Goal: Task Accomplishment & Management: Complete application form

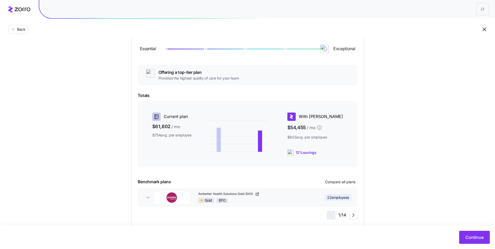
scroll to position [75, 0]
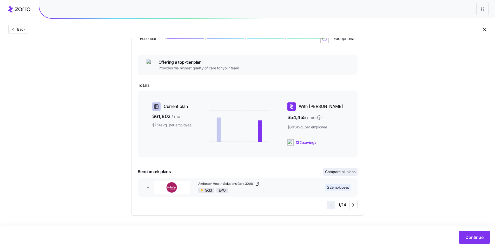
click at [327, 172] on span "Compare all plans" at bounding box center [340, 171] width 30 height 5
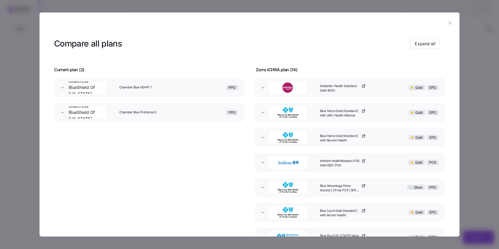
click at [447, 25] on icon "button" at bounding box center [450, 23] width 6 height 6
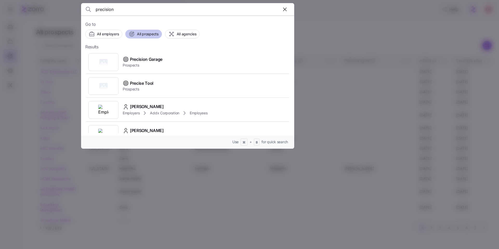
click at [144, 33] on span "All prospects" at bounding box center [147, 33] width 21 height 5
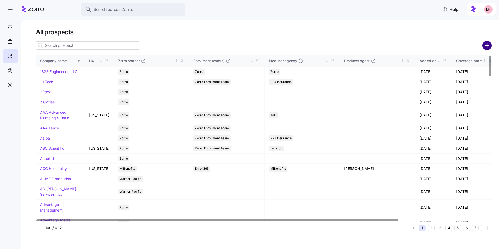
click at [487, 46] on circle "add icon" at bounding box center [487, 45] width 9 height 9
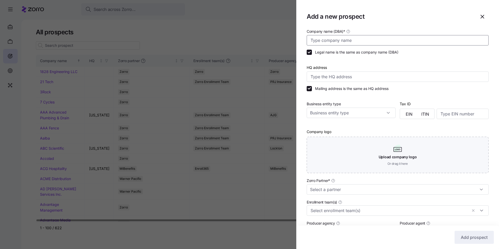
click at [328, 43] on input "Company name (DBA) *" at bounding box center [398, 40] width 182 height 10
type input "Peachtree Packaging"
click at [357, 192] on input "Zorro Partner *" at bounding box center [398, 189] width 182 height 10
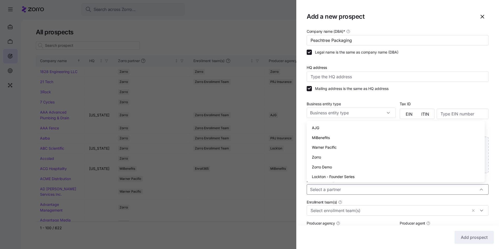
click at [323, 158] on div "Zorro" at bounding box center [396, 157] width 174 height 10
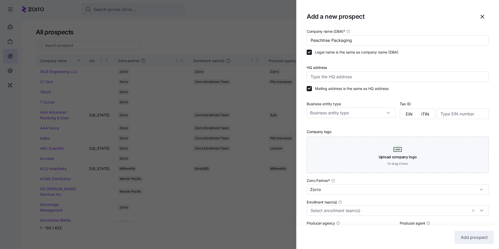
type input "Zorro"
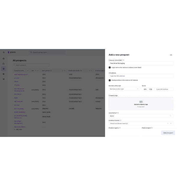
scroll to position [78, 0]
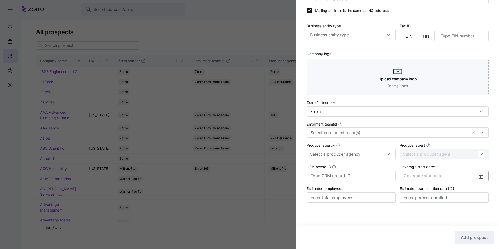
click at [429, 177] on span "Coverage start date" at bounding box center [423, 175] width 39 height 5
click at [476, 191] on icon "button" at bounding box center [476, 192] width 2 height 3
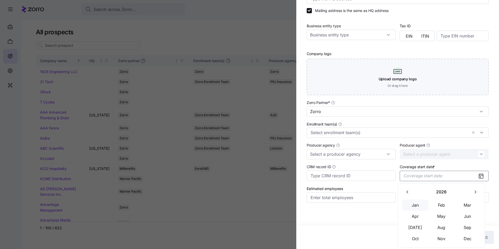
click at [417, 205] on button "Jan" at bounding box center [416, 205] width 26 height 11
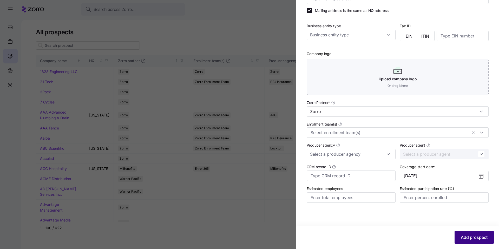
click at [480, 236] on span "Add prospect" at bounding box center [474, 237] width 27 height 6
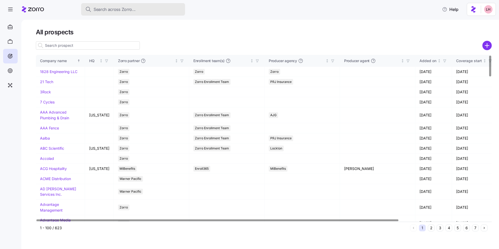
click at [126, 12] on span "Search across Zorro..." at bounding box center [115, 9] width 42 height 7
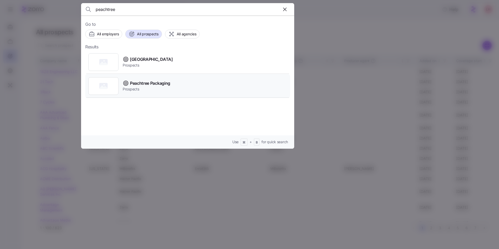
type input "peachtree"
click at [161, 81] on span "Peachtree Packaging" at bounding box center [150, 83] width 40 height 7
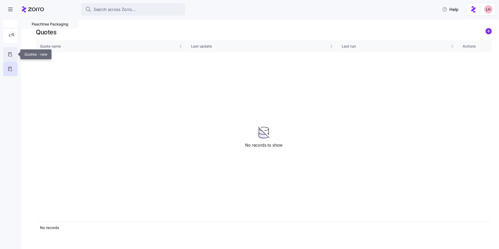
click at [10, 54] on icon at bounding box center [10, 54] width 6 height 6
click at [491, 33] on circle "add icon" at bounding box center [489, 31] width 6 height 6
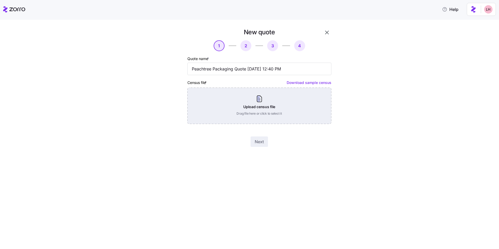
click at [269, 113] on div "Upload census file Drag file here or click to select it" at bounding box center [259, 106] width 144 height 36
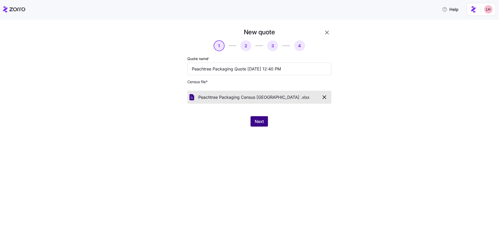
click at [260, 122] on span "Next" at bounding box center [259, 121] width 9 height 6
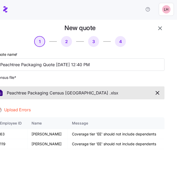
drag, startPoint x: 115, startPoint y: 122, endPoint x: 123, endPoint y: 115, distance: 11.0
click at [115, 122] on div "Message" at bounding box center [116, 124] width 88 height 6
click at [155, 93] on icon "button" at bounding box center [157, 93] width 6 height 6
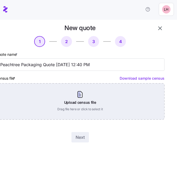
click at [121, 93] on div "Upload census file Drag file here or click to select it" at bounding box center [80, 101] width 168 height 36
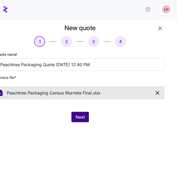
click at [78, 115] on button "Next" at bounding box center [79, 117] width 17 height 10
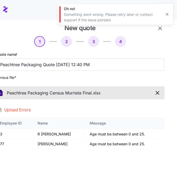
click at [72, 168] on div "Employee ID Name Message 3 R Andrew Auchmuty Age must be between 0 and 25. 77 J…" at bounding box center [80, 157] width 168 height 78
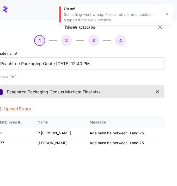
click at [154, 92] on icon "button" at bounding box center [157, 92] width 6 height 6
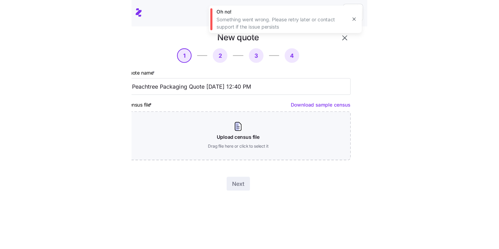
scroll to position [0, 0]
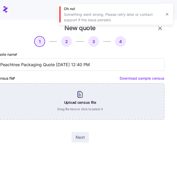
click at [92, 104] on div "Upload census file Drag file here or click to select it" at bounding box center [80, 101] width 168 height 36
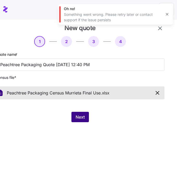
click at [82, 121] on button "Next" at bounding box center [79, 117] width 17 height 10
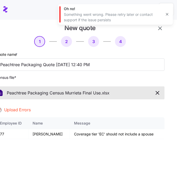
click at [154, 92] on icon "button" at bounding box center [157, 93] width 6 height 6
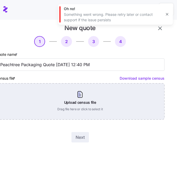
click at [111, 100] on div "Upload census file Drag file here or click to select it" at bounding box center [80, 101] width 168 height 36
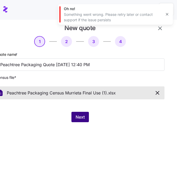
click at [85, 121] on button "Next" at bounding box center [79, 117] width 17 height 10
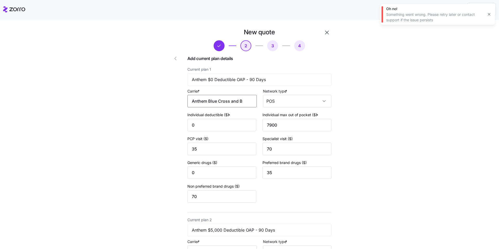
click at [212, 103] on input "Anthem Blue Cross and Blue Shield" at bounding box center [221, 101] width 69 height 12
click at [214, 119] on span "Anthem Blue Cross and Blue Shield" at bounding box center [221, 119] width 57 height 13
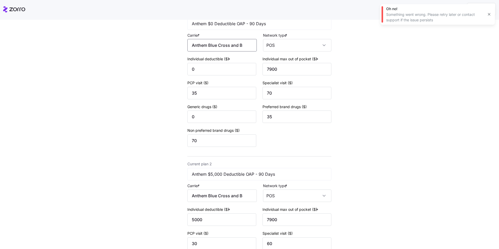
scroll to position [106, 0]
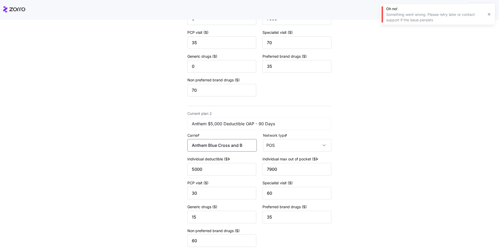
click at [226, 146] on input "Anthem Blue Cross and Blue Shield" at bounding box center [221, 145] width 69 height 12
click at [234, 163] on span "Anthem Blue Cross and Blue Shield" at bounding box center [221, 164] width 57 height 13
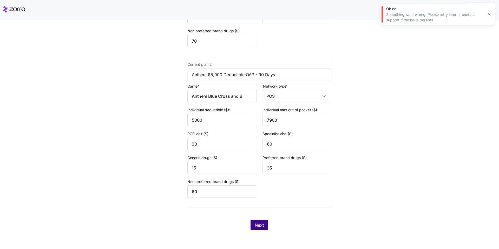
click at [265, 224] on button "Next" at bounding box center [259, 225] width 17 height 10
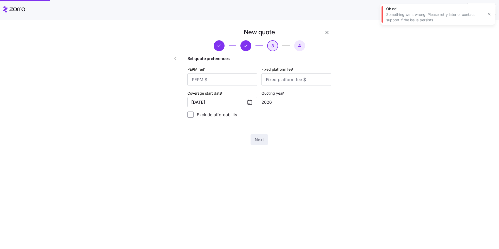
scroll to position [0, 0]
click at [214, 79] on input "PEPM fee *" at bounding box center [222, 79] width 70 height 12
type input "70"
click at [287, 81] on input "Fixed platform fee *" at bounding box center [297, 79] width 70 height 12
type input "100"
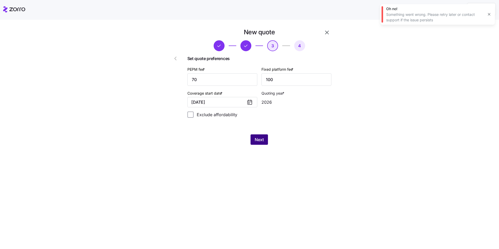
click at [257, 140] on span "Next" at bounding box center [259, 140] width 9 height 6
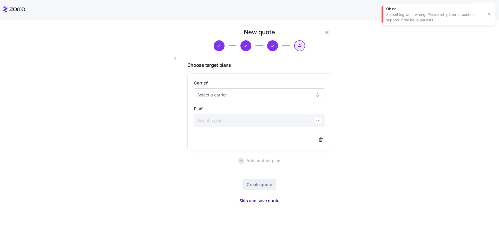
click at [257, 202] on span "Skip and save quote" at bounding box center [259, 201] width 40 height 6
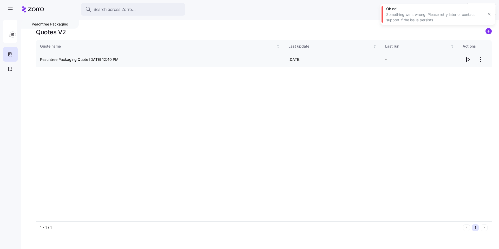
click at [468, 60] on icon "button" at bounding box center [468, 59] width 6 height 6
click at [6, 69] on div at bounding box center [10, 69] width 15 height 15
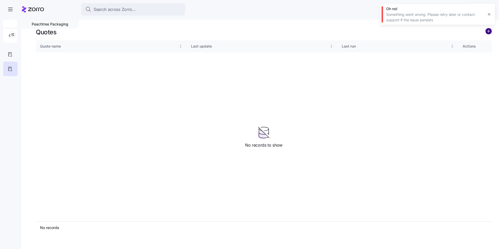
click at [488, 31] on circle "add icon" at bounding box center [489, 31] width 6 height 6
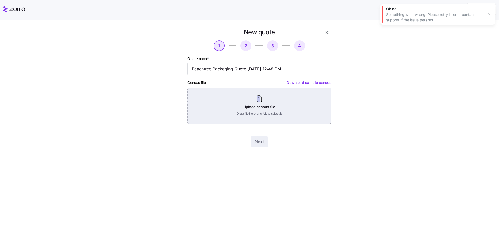
click at [279, 104] on div "Upload census file Drag file here or click to select it" at bounding box center [259, 106] width 144 height 36
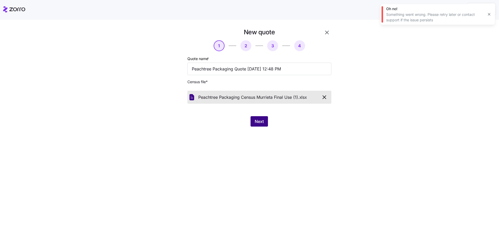
click at [265, 126] on button "Next" at bounding box center [259, 121] width 17 height 10
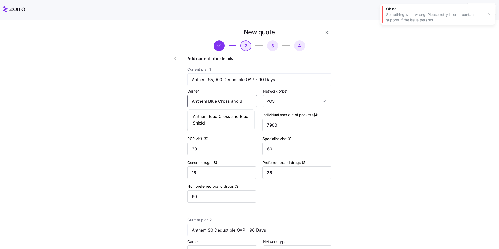
click at [231, 99] on input "Anthem Blue Cross and Blue Shield" at bounding box center [221, 101] width 69 height 12
click at [230, 117] on span "Anthem Blue Cross and Blue Shield" at bounding box center [221, 119] width 57 height 13
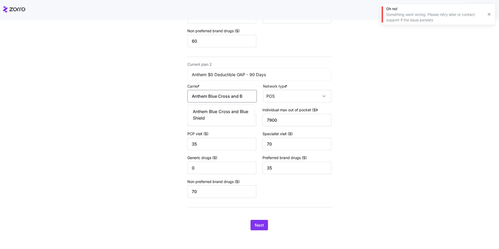
click at [227, 99] on input "Anthem Blue Cross and Blue Shield" at bounding box center [221, 96] width 69 height 12
click at [227, 108] on div "Anthem Blue Cross and Blue Shield" at bounding box center [221, 115] width 65 height 18
click at [262, 219] on div "New quote 2 3 4 Add current plan details Current plan 1 Anthem $5,000 Deductibl…" at bounding box center [259, 52] width 148 height 362
click at [262, 221] on button "Next" at bounding box center [259, 225] width 17 height 10
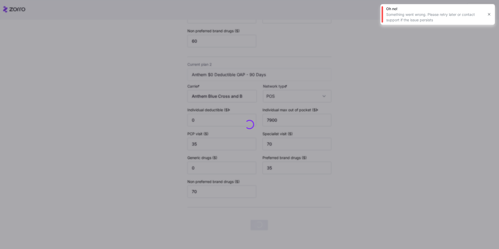
scroll to position [0, 0]
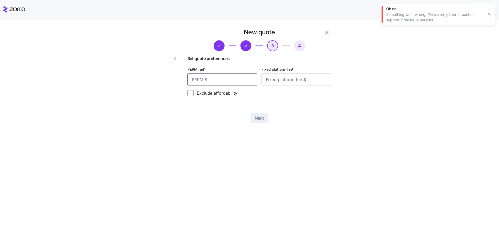
click at [235, 81] on input "PEPM fee *" at bounding box center [222, 79] width 70 height 12
type input "70"
click at [319, 77] on input "Fixed platform fee *" at bounding box center [297, 79] width 70 height 12
type input "100"
drag, startPoint x: 259, startPoint y: 121, endPoint x: 259, endPoint y: 116, distance: 5.0
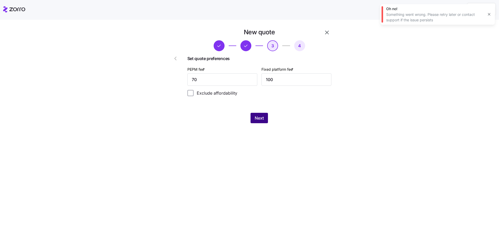
click at [259, 116] on span "Next" at bounding box center [259, 118] width 9 height 6
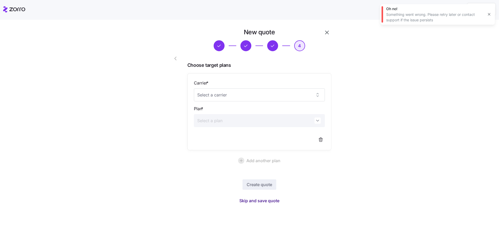
click at [274, 200] on span "Skip and save quote" at bounding box center [259, 201] width 40 height 6
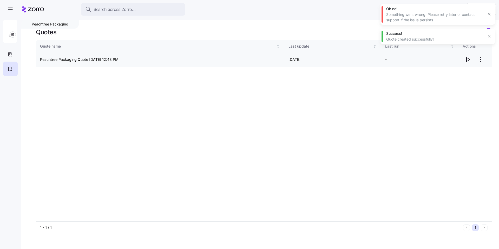
click at [467, 61] on icon "button" at bounding box center [468, 59] width 6 height 6
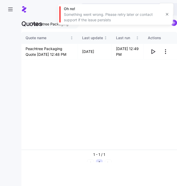
click at [155, 118] on div "Quote name Last update Last run Actions Peachtree Packaging Quote 09/08/2025 12…" at bounding box center [98, 91] width 155 height 118
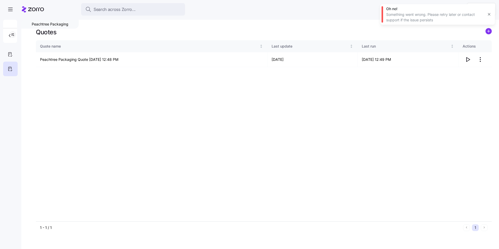
click at [481, 59] on html "Search across Zorro... Help Peachtree Packaging Quotes Quote name Last update L…" at bounding box center [249, 123] width 499 height 246
click at [462, 73] on div "Edit quote" at bounding box center [460, 72] width 48 height 8
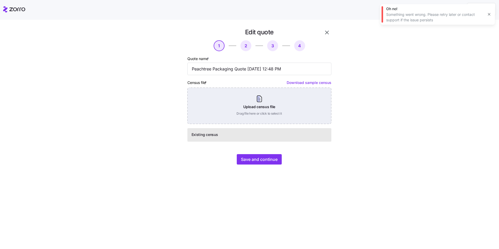
click at [267, 107] on div "Upload census file Drag file here or click to select it" at bounding box center [259, 106] width 144 height 36
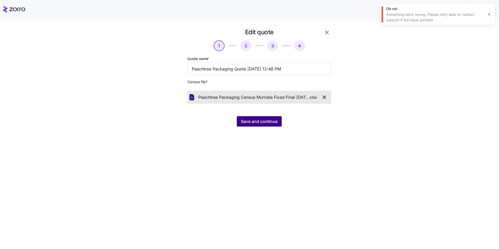
click at [265, 124] on span "Save and continue" at bounding box center [259, 121] width 37 height 6
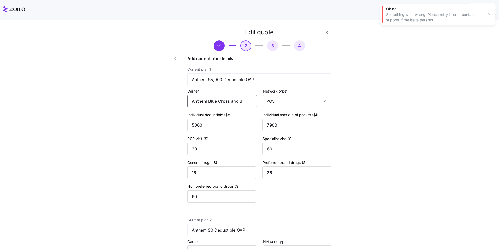
click at [242, 102] on input "Anthem Blue Cross and Blue Shield" at bounding box center [221, 101] width 69 height 12
click at [230, 118] on span "Anthem Blue Cross and Blue Shield" at bounding box center [221, 119] width 57 height 13
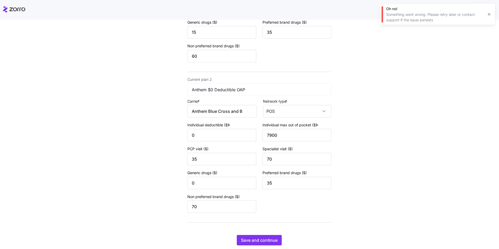
scroll to position [155, 0]
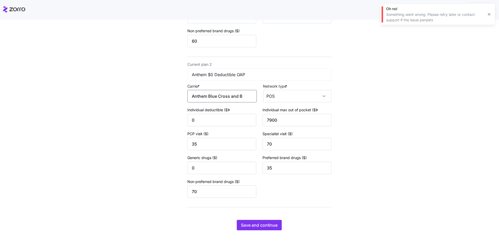
click at [224, 98] on input "Anthem Blue Cross and Blue Shield" at bounding box center [221, 96] width 69 height 12
click at [223, 112] on span "Anthem Blue Cross and Blue Shield" at bounding box center [221, 114] width 57 height 13
click at [266, 224] on span "Save and continue" at bounding box center [259, 225] width 37 height 6
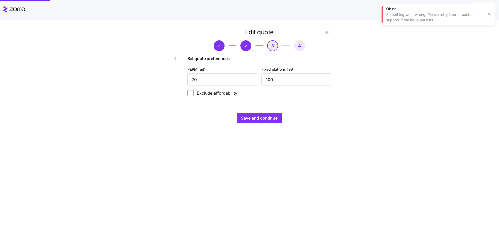
scroll to position [0, 0]
click at [261, 116] on span "Save and continue" at bounding box center [259, 118] width 37 height 6
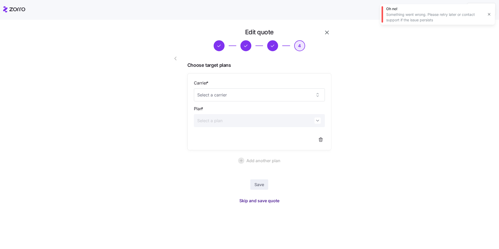
click at [275, 201] on span "Skip and save quote" at bounding box center [259, 201] width 40 height 6
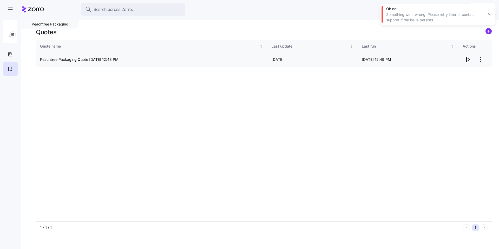
click at [468, 60] on icon "button" at bounding box center [468, 59] width 6 height 6
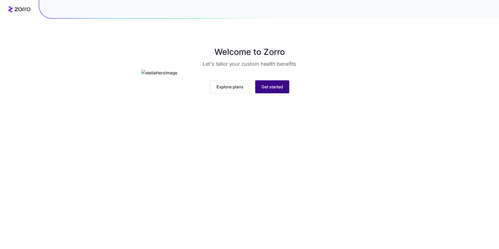
click at [274, 90] on span "Get started" at bounding box center [273, 87] width 22 height 6
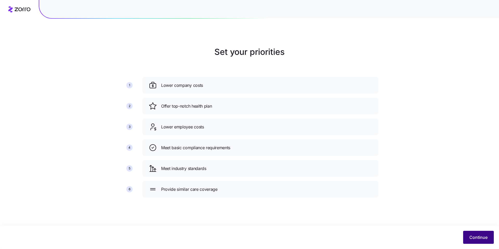
click at [474, 239] on span "Continue" at bounding box center [479, 237] width 18 height 6
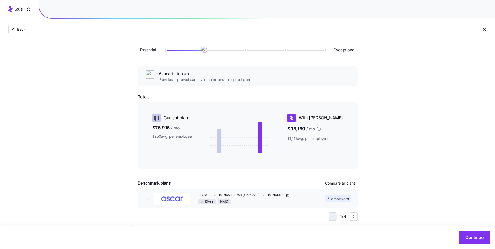
scroll to position [58, 0]
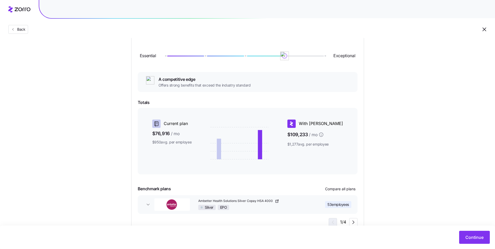
drag, startPoint x: 205, startPoint y: 57, endPoint x: 303, endPoint y: 72, distance: 98.3
click at [303, 72] on div "Essential Exceptional A competitive edge Offers strong benefits that exceed the…" at bounding box center [248, 134] width 220 height 185
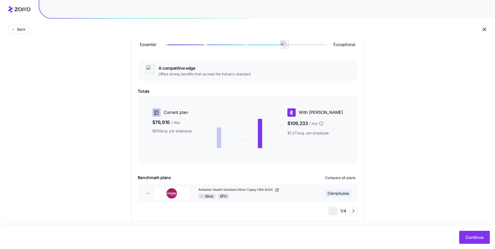
scroll to position [75, 0]
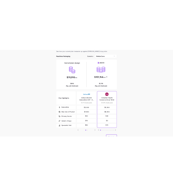
scroll to position [12, 0]
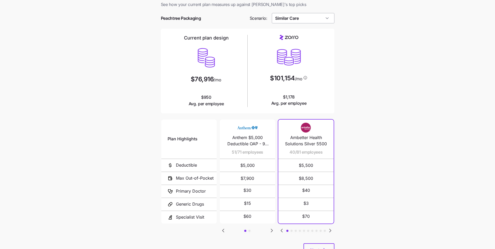
click at [319, 18] on input "Similar Care" at bounding box center [303, 18] width 63 height 10
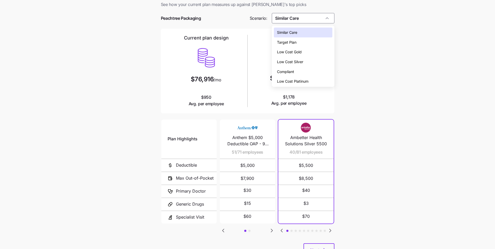
click at [306, 58] on div "Low Cost Silver" at bounding box center [303, 62] width 59 height 10
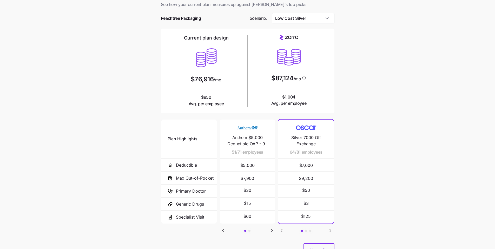
click at [350, 101] on main "Current plan vs. Zorro’s ICHRA recommendation See how your current plan measure…" at bounding box center [247, 130] width 495 height 284
click at [307, 19] on input "Low Cost Silver" at bounding box center [303, 18] width 63 height 10
click at [299, 51] on span "Low Cost Gold" at bounding box center [289, 52] width 25 height 6
type input "Low Cost Gold"
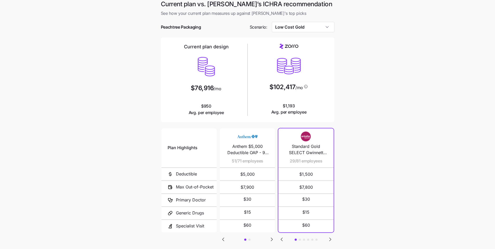
scroll to position [10, 0]
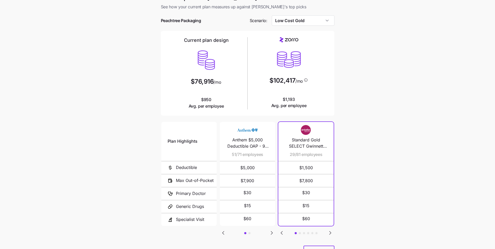
click at [272, 234] on icon "Go to next slide" at bounding box center [272, 233] width 6 height 6
click at [222, 231] on icon "Go to previous slide" at bounding box center [223, 233] width 6 height 6
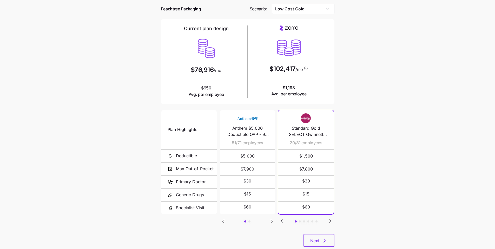
scroll to position [35, 0]
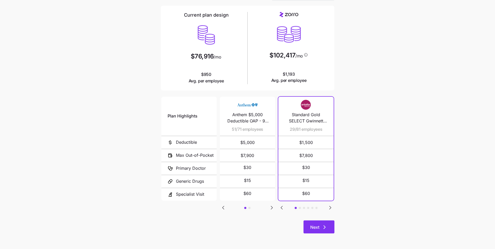
click at [332, 228] on button "Next" at bounding box center [319, 226] width 31 height 13
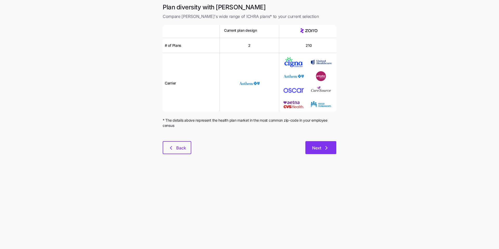
click at [331, 149] on button "Next" at bounding box center [321, 147] width 31 height 13
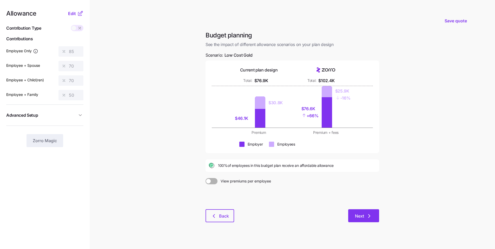
click at [359, 215] on span "Next" at bounding box center [359, 216] width 9 height 6
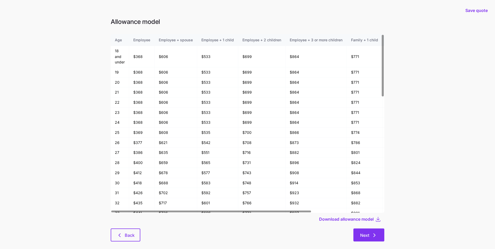
click at [360, 233] on button "Next" at bounding box center [369, 235] width 31 height 13
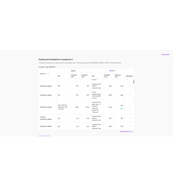
scroll to position [528, 0]
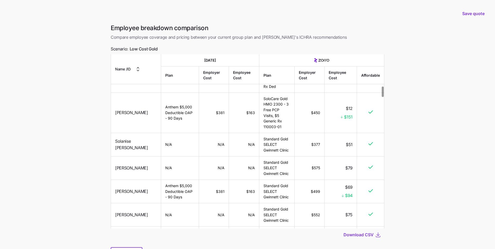
click at [365, 238] on div "Download CSV" at bounding box center [363, 235] width 38 height 6
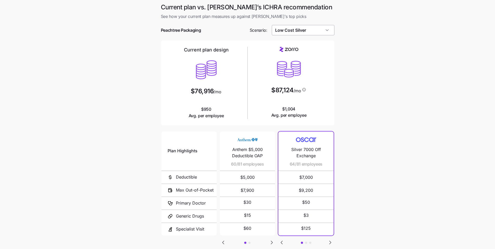
click at [321, 29] on input "Low Cost Silver" at bounding box center [303, 30] width 63 height 10
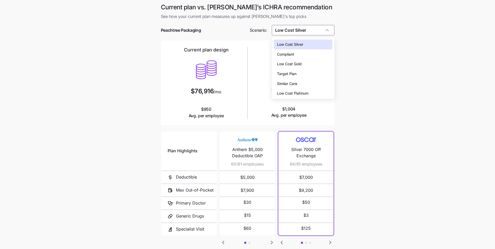
click at [378, 118] on main "Current plan vs. [PERSON_NAME]’s ICHRA recommendation See how your current plan…" at bounding box center [247, 142] width 495 height 284
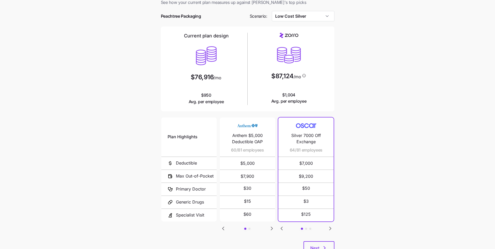
scroll to position [35, 0]
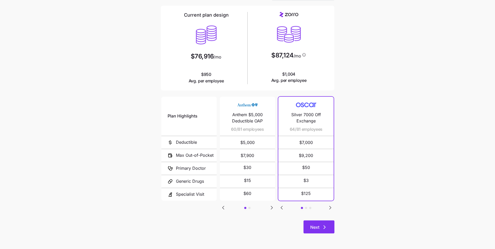
click at [330, 232] on button "Next" at bounding box center [319, 226] width 31 height 13
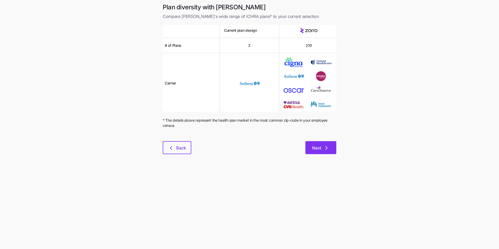
click at [325, 152] on button "Next" at bounding box center [321, 147] width 31 height 13
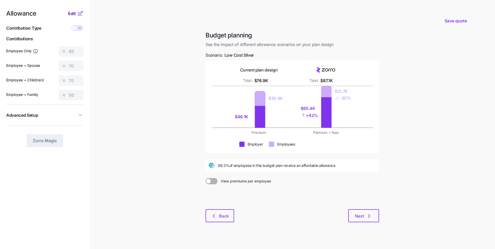
click at [72, 15] on span "Edit" at bounding box center [72, 13] width 8 height 6
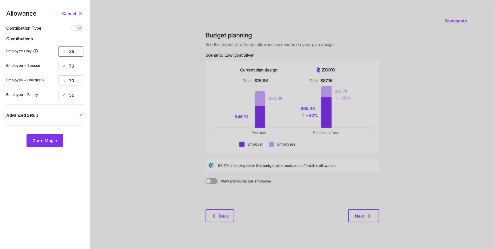
drag, startPoint x: 76, startPoint y: 51, endPoint x: 60, endPoint y: 50, distance: 15.9
click at [60, 50] on div "85" at bounding box center [71, 51] width 25 height 10
drag, startPoint x: 78, startPoint y: 53, endPoint x: 60, endPoint y: 51, distance: 17.7
click at [60, 51] on div "50" at bounding box center [71, 51] width 25 height 10
type input "60"
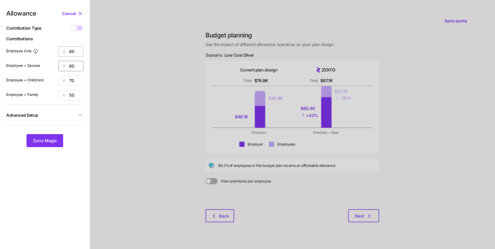
type input "60"
click at [55, 139] on span "Zorro Magic" at bounding box center [45, 141] width 24 height 6
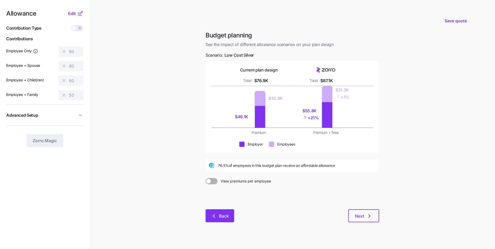
click at [232, 221] on button "Back" at bounding box center [220, 215] width 29 height 13
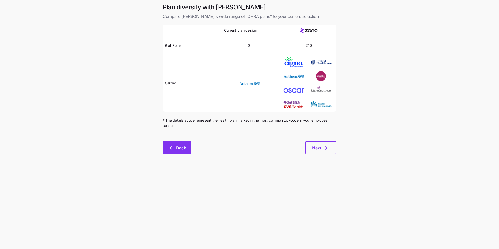
click at [187, 143] on button "Back" at bounding box center [177, 147] width 29 height 13
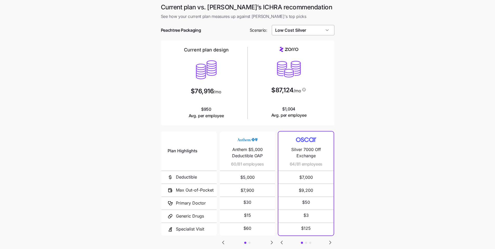
click at [320, 28] on input "Low Cost Silver" at bounding box center [303, 30] width 63 height 10
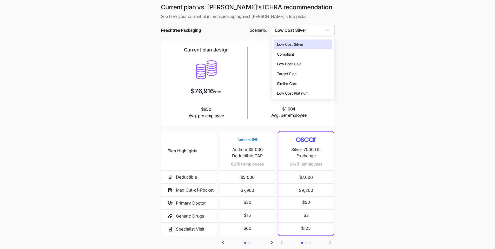
click at [304, 60] on div "Low Cost Gold" at bounding box center [303, 64] width 59 height 10
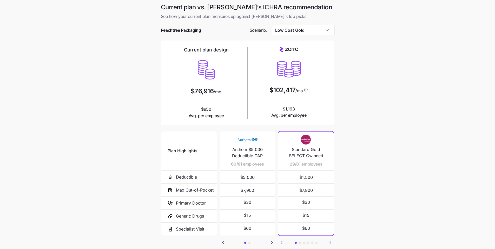
click at [320, 31] on input "Low Cost Gold" at bounding box center [303, 30] width 63 height 10
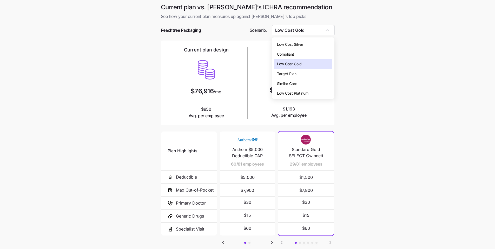
click at [297, 83] on span "Similar Care" at bounding box center [287, 84] width 20 height 6
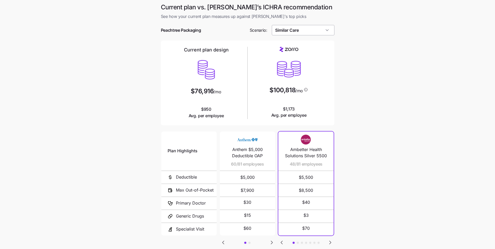
click at [316, 33] on input "Similar Care" at bounding box center [303, 30] width 63 height 10
click at [307, 45] on div "Low Cost Silver" at bounding box center [303, 45] width 59 height 10
type input "Low Cost Silver"
click at [380, 110] on main "Current plan vs. [PERSON_NAME]’s ICHRA recommendation See how your current plan…" at bounding box center [247, 142] width 495 height 284
